Goal: Information Seeking & Learning: Learn about a topic

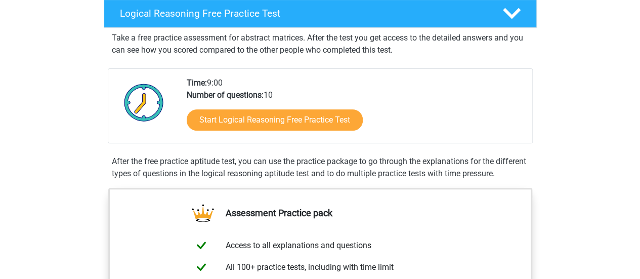
scroll to position [167, 0]
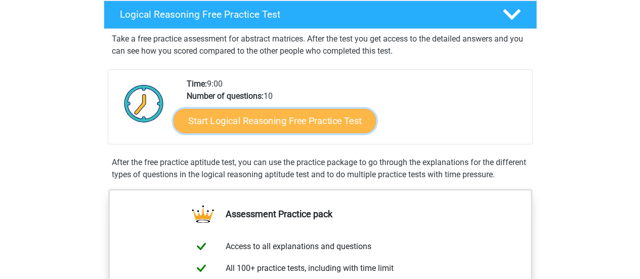
click at [341, 118] on link "Start Logical Reasoning Free Practice Test" at bounding box center [275, 120] width 202 height 24
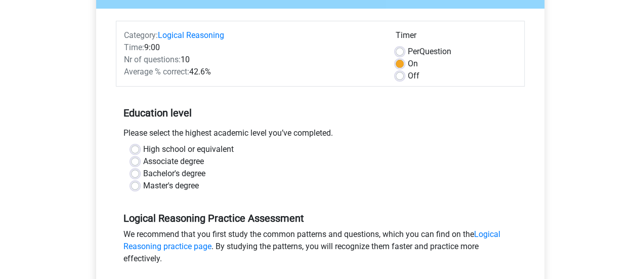
scroll to position [111, 0]
click at [143, 148] on label "High school or equivalent" at bounding box center [188, 149] width 91 height 12
click at [131, 148] on input "High school or equivalent" at bounding box center [135, 148] width 8 height 10
radio input "true"
click at [408, 53] on label "Per Question" at bounding box center [430, 51] width 44 height 12
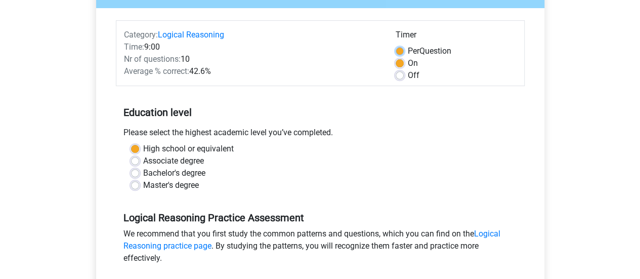
click at [397, 53] on input "Per Question" at bounding box center [400, 50] width 8 height 10
radio input "true"
click at [408, 65] on label "On" at bounding box center [413, 63] width 10 height 12
click at [399, 65] on input "On" at bounding box center [400, 62] width 8 height 10
radio input "true"
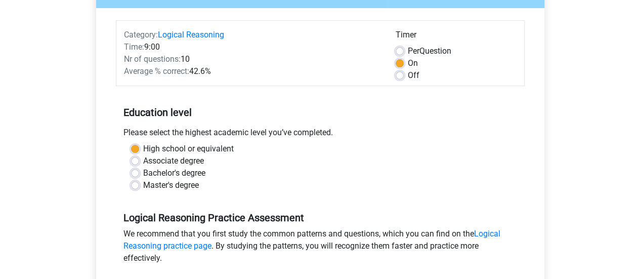
click at [408, 54] on label "Per Question" at bounding box center [430, 51] width 44 height 12
click at [399, 54] on input "Per Question" at bounding box center [400, 50] width 8 height 10
radio input "true"
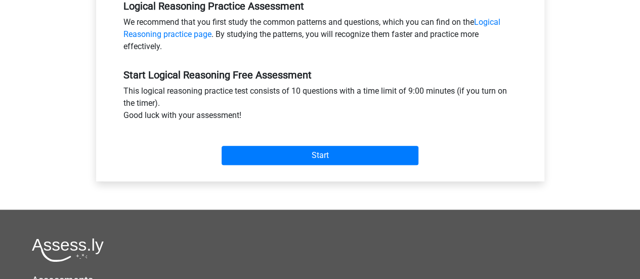
scroll to position [316, 0]
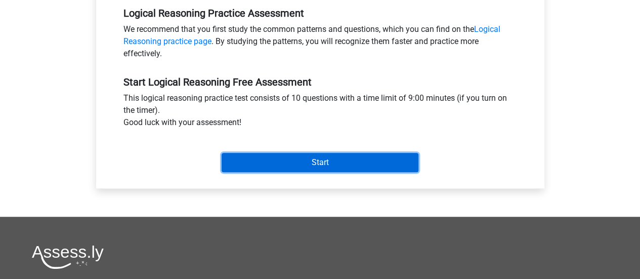
click at [381, 163] on input "Start" at bounding box center [320, 162] width 197 height 19
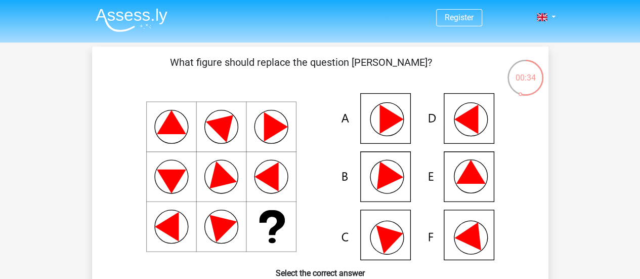
click at [470, 170] on icon at bounding box center [470, 172] width 29 height 24
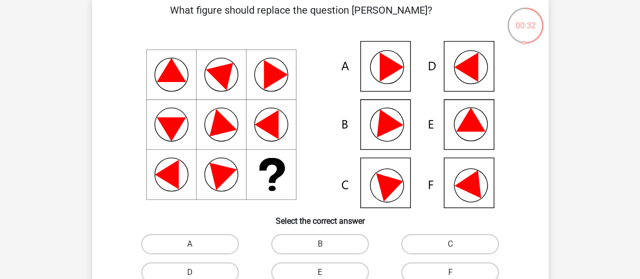
scroll to position [53, 0]
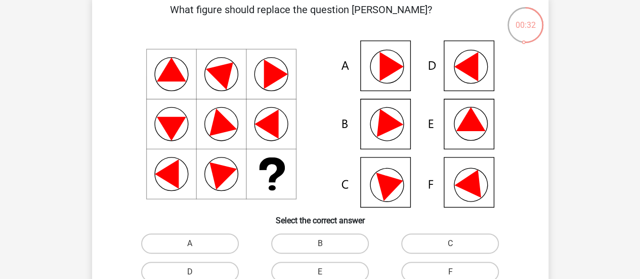
click at [481, 123] on icon at bounding box center [320, 123] width 408 height 167
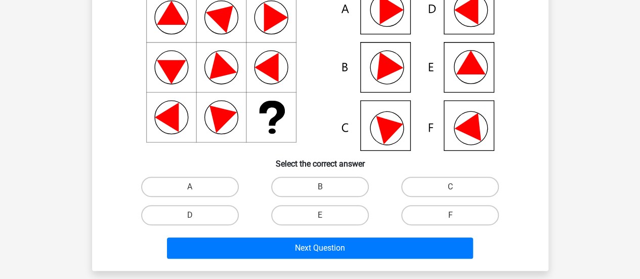
scroll to position [111, 0]
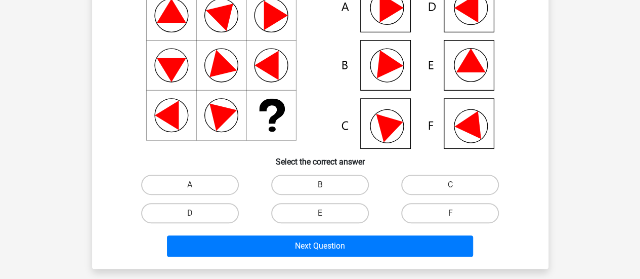
click at [329, 222] on label "E" at bounding box center [320, 213] width 98 height 20
click at [327, 220] on input "E" at bounding box center [323, 216] width 7 height 7
radio input "true"
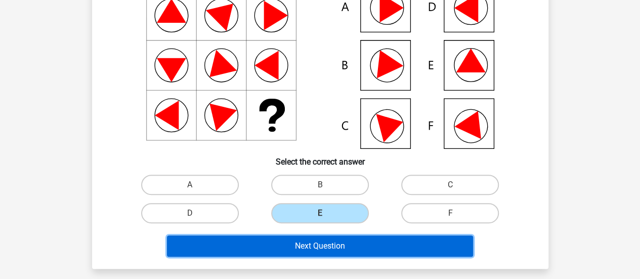
click at [393, 248] on button "Next Question" at bounding box center [320, 245] width 306 height 21
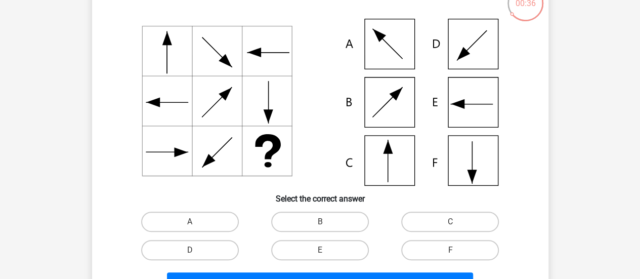
scroll to position [93, 0]
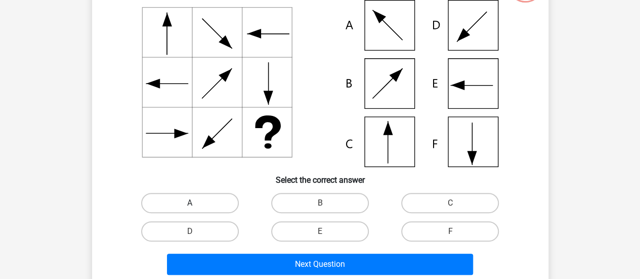
click at [215, 207] on label "A" at bounding box center [190, 203] width 98 height 20
click at [196, 207] on input "A" at bounding box center [193, 206] width 7 height 7
radio input "true"
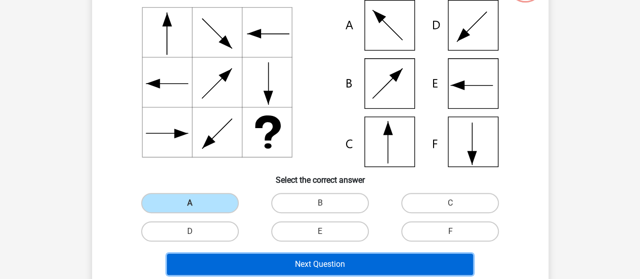
click at [267, 263] on button "Next Question" at bounding box center [320, 264] width 306 height 21
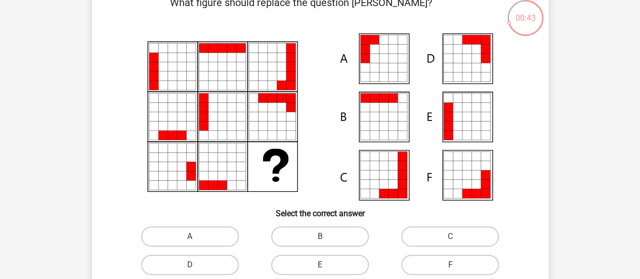
scroll to position [62, 0]
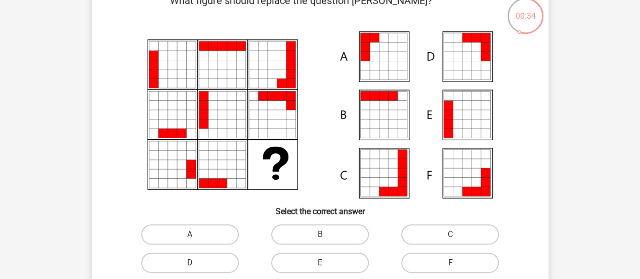
click at [387, 66] on icon at bounding box center [383, 65] width 9 height 9
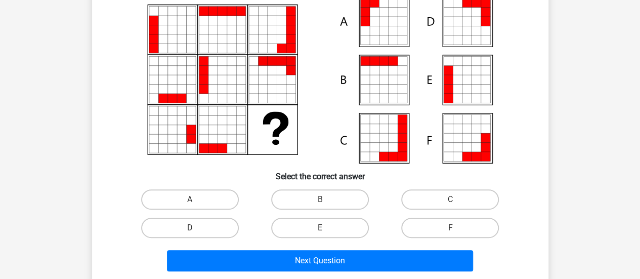
scroll to position [113, 0]
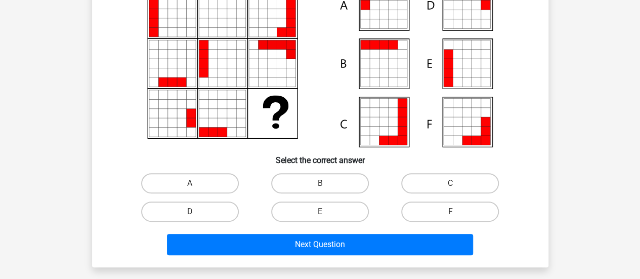
click at [214, 186] on label "A" at bounding box center [190, 183] width 98 height 20
click at [196, 186] on input "A" at bounding box center [193, 186] width 7 height 7
radio input "true"
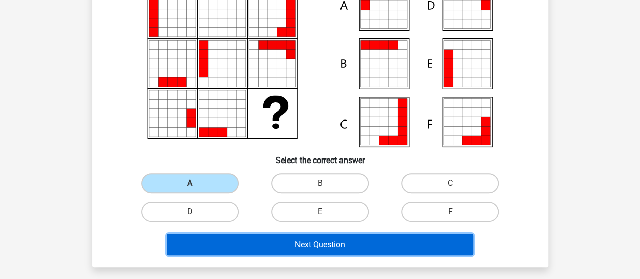
click at [294, 246] on button "Next Question" at bounding box center [320, 244] width 306 height 21
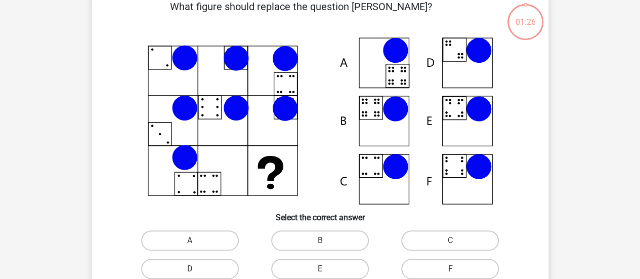
scroll to position [47, 0]
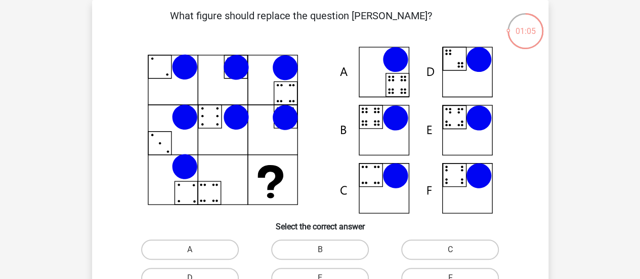
click at [408, 75] on icon at bounding box center [320, 130] width 408 height 167
click at [215, 254] on label "A" at bounding box center [190, 249] width 98 height 20
click at [196, 254] on input "A" at bounding box center [193, 253] width 7 height 7
radio input "true"
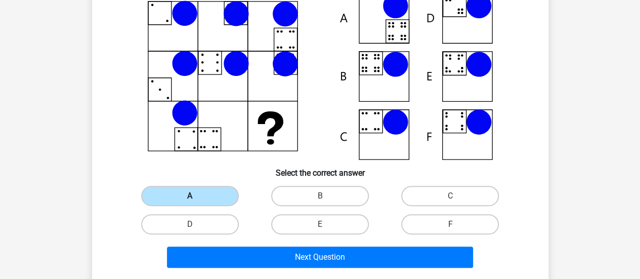
scroll to position [97, 0]
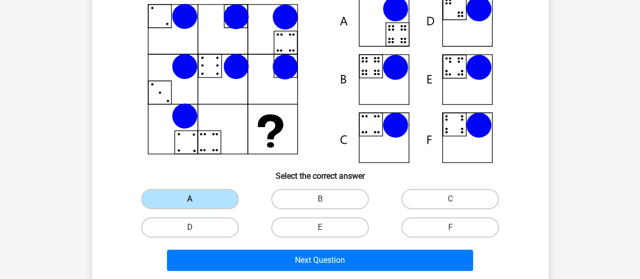
click at [220, 234] on label "D" at bounding box center [190, 227] width 98 height 20
click at [196, 234] on input "D" at bounding box center [193, 230] width 7 height 7
radio input "true"
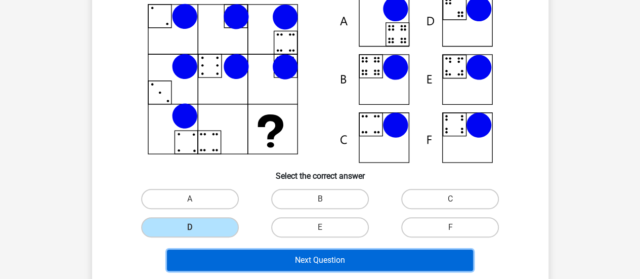
click at [261, 259] on button "Next Question" at bounding box center [320, 260] width 306 height 21
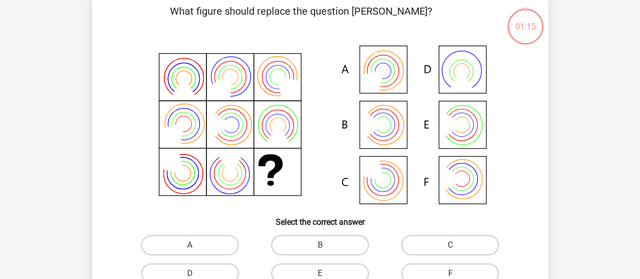
scroll to position [47, 0]
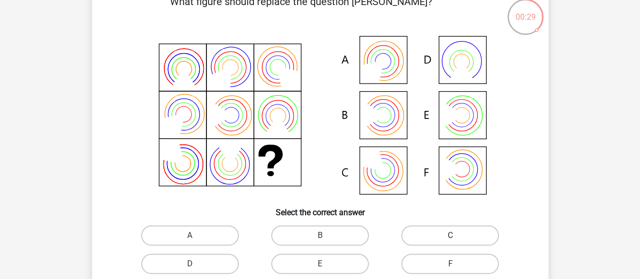
click at [409, 237] on label "C" at bounding box center [450, 235] width 98 height 20
click at [451, 237] on input "C" at bounding box center [454, 238] width 7 height 7
radio input "true"
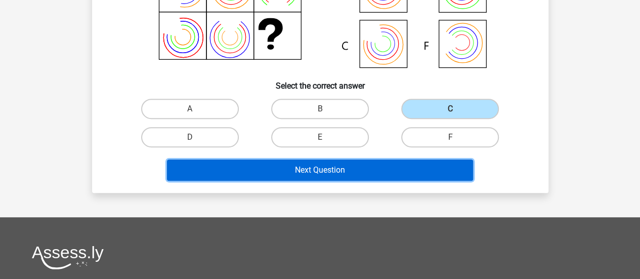
click at [405, 168] on button "Next Question" at bounding box center [320, 169] width 306 height 21
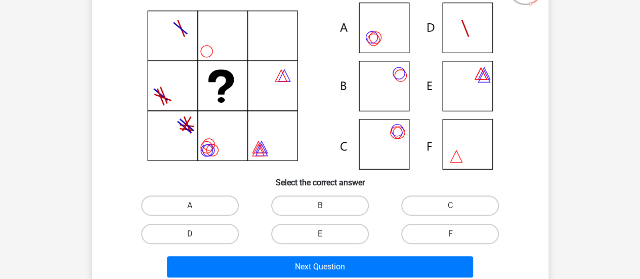
scroll to position [94, 0]
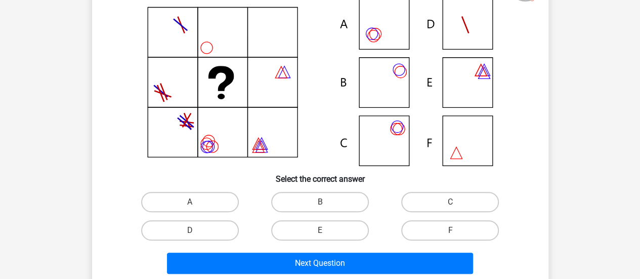
click at [349, 197] on label "B" at bounding box center [320, 202] width 98 height 20
click at [327, 202] on input "B" at bounding box center [323, 205] width 7 height 7
radio input "true"
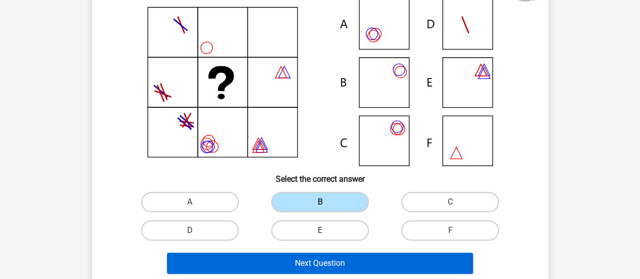
click at [361, 267] on button "Next Question" at bounding box center [320, 263] width 306 height 21
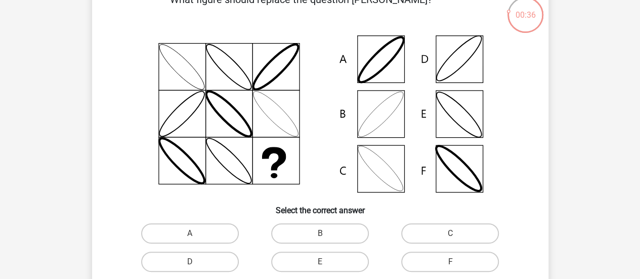
scroll to position [93, 0]
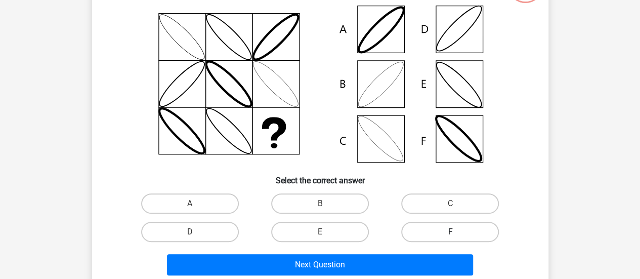
click at [442, 235] on label "F" at bounding box center [450, 232] width 98 height 20
click at [451, 235] on input "F" at bounding box center [454, 235] width 7 height 7
radio input "true"
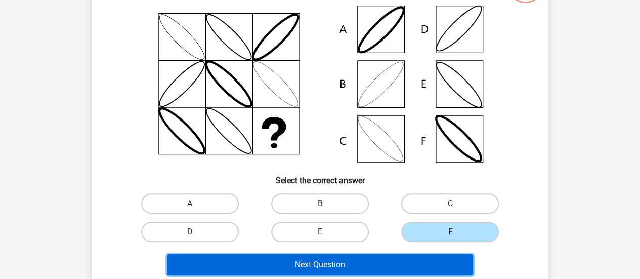
click at [438, 267] on button "Next Question" at bounding box center [320, 264] width 306 height 21
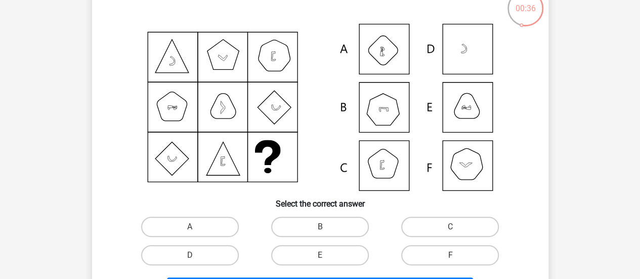
scroll to position [70, 0]
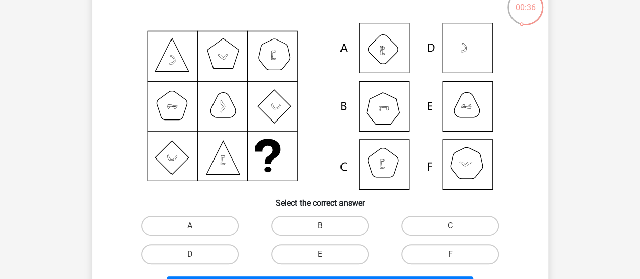
click at [468, 259] on label "F" at bounding box center [450, 254] width 98 height 20
click at [457, 259] on input "F" at bounding box center [454, 257] width 7 height 7
radio input "true"
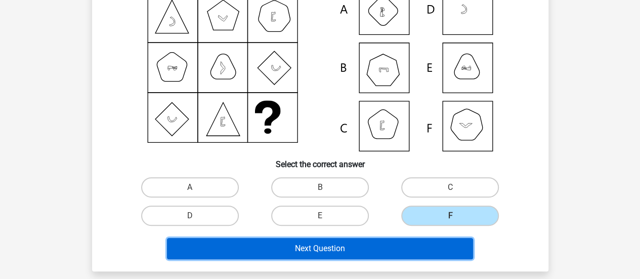
click at [443, 243] on button "Next Question" at bounding box center [320, 248] width 306 height 21
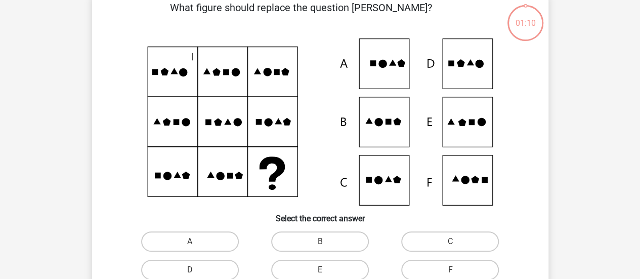
scroll to position [47, 0]
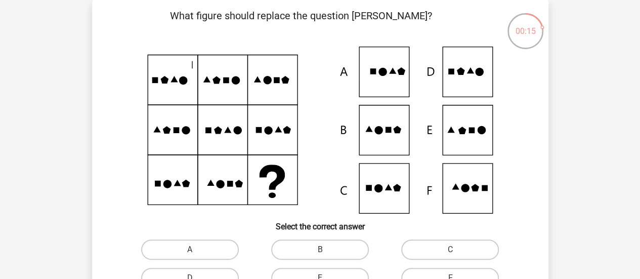
click at [472, 76] on icon at bounding box center [320, 130] width 408 height 167
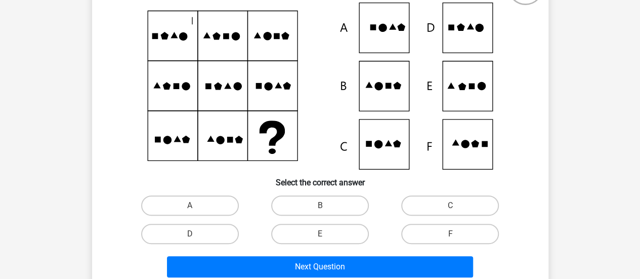
scroll to position [112, 0]
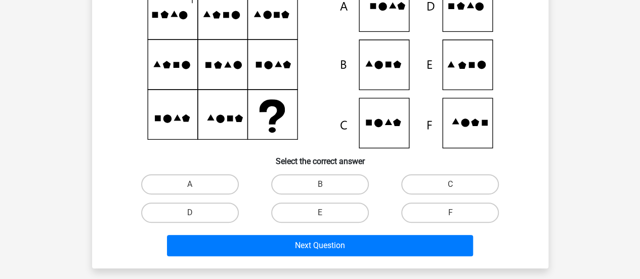
click at [231, 222] on label "D" at bounding box center [190, 212] width 98 height 20
click at [196, 219] on input "D" at bounding box center [193, 216] width 7 height 7
radio input "true"
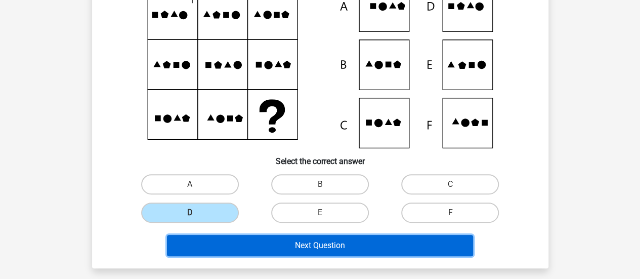
click at [256, 245] on button "Next Question" at bounding box center [320, 245] width 306 height 21
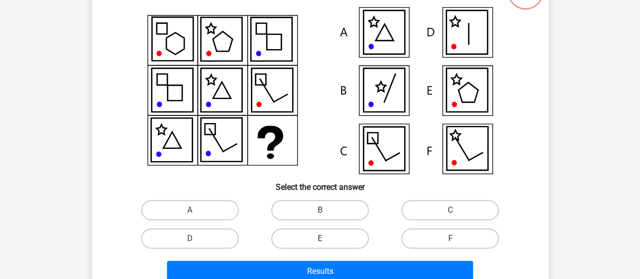
scroll to position [78, 0]
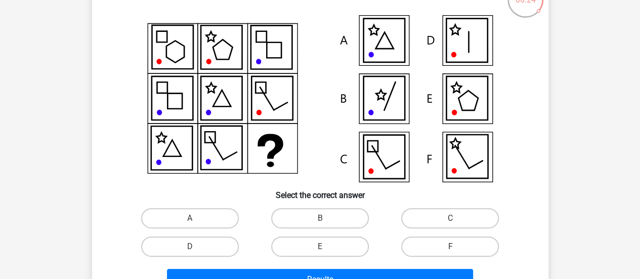
click at [482, 47] on icon at bounding box center [467, 41] width 41 height 44
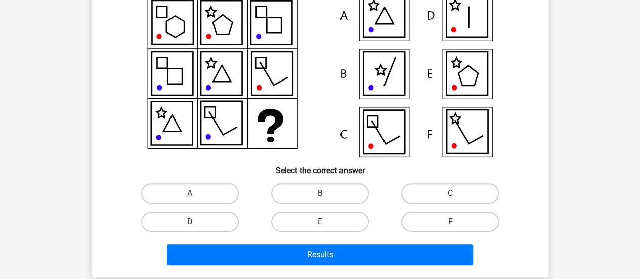
scroll to position [104, 0]
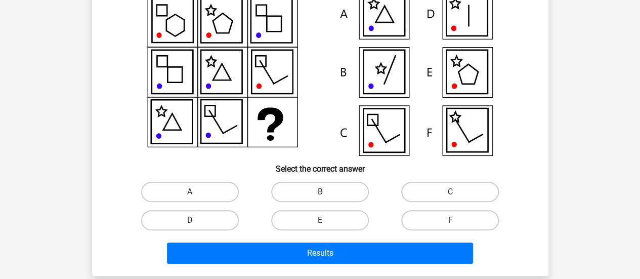
click at [422, 219] on label "F" at bounding box center [450, 220] width 98 height 20
click at [451, 220] on input "F" at bounding box center [454, 223] width 7 height 7
radio input "true"
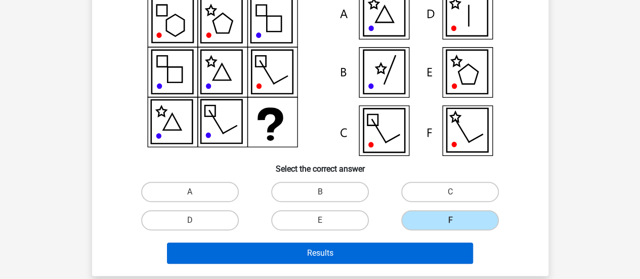
click at [409, 260] on button "Results" at bounding box center [320, 252] width 306 height 21
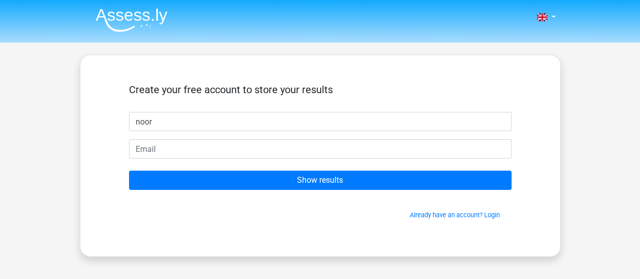
type input "[PERSON_NAME]"
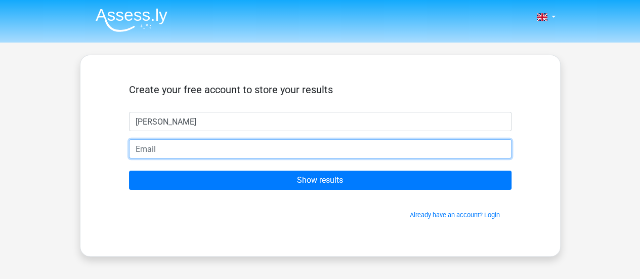
click at [209, 153] on input "email" at bounding box center [320, 148] width 383 height 19
type input "[EMAIL_ADDRESS][DOMAIN_NAME]"
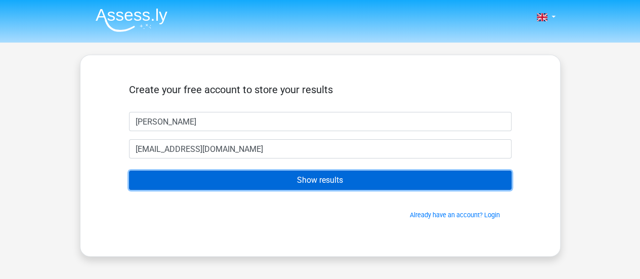
click at [358, 186] on input "Show results" at bounding box center [320, 180] width 383 height 19
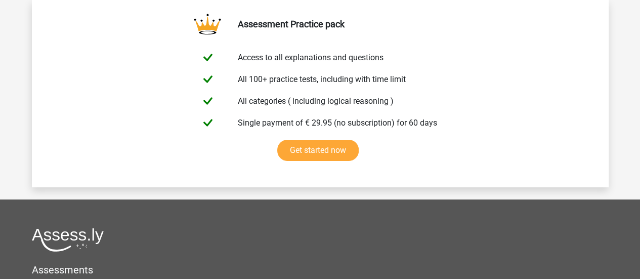
scroll to position [1720, 0]
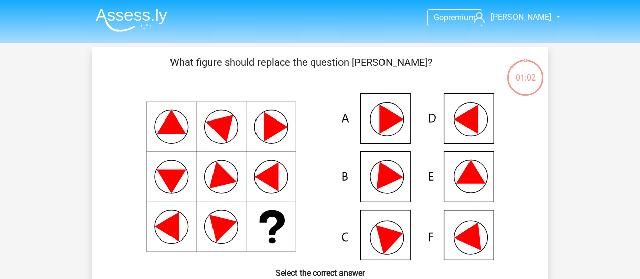
scroll to position [104, 0]
